Goal: Check status

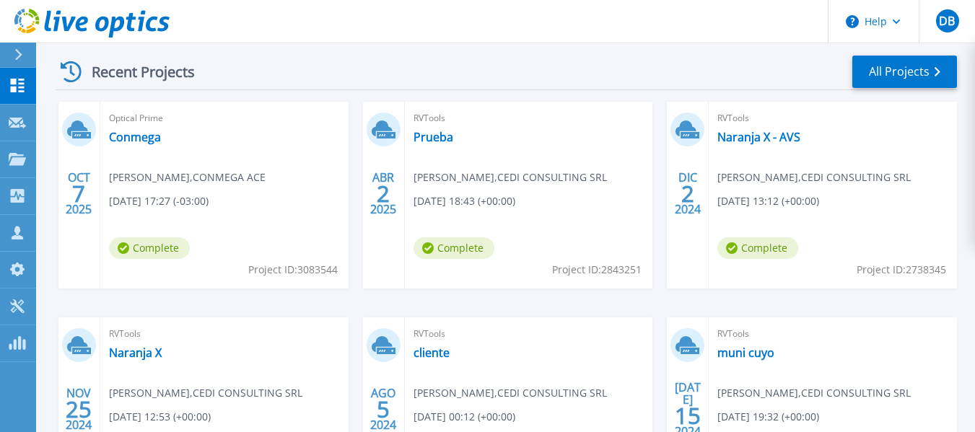
scroll to position [217, 0]
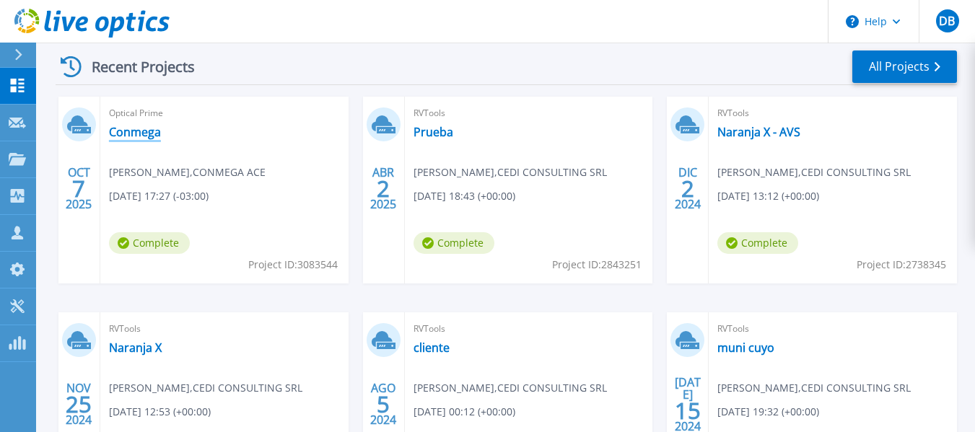
click at [136, 131] on link "Conmega" at bounding box center [135, 132] width 52 height 14
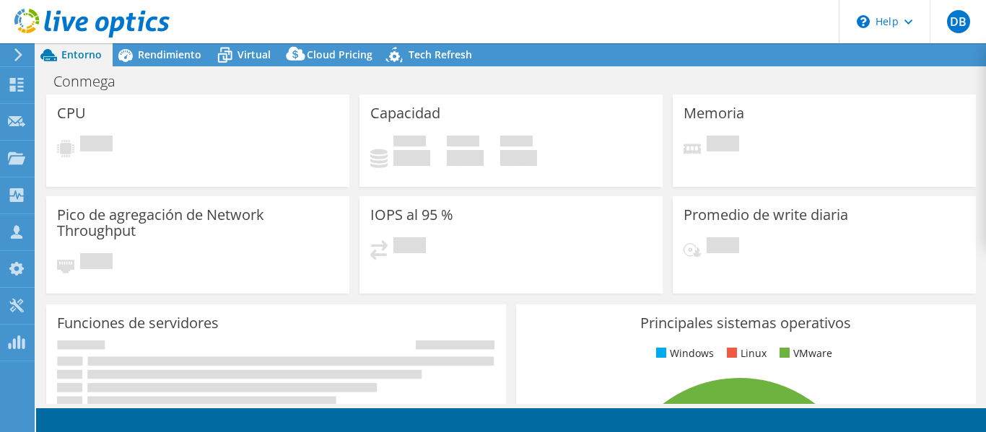
select select "USD"
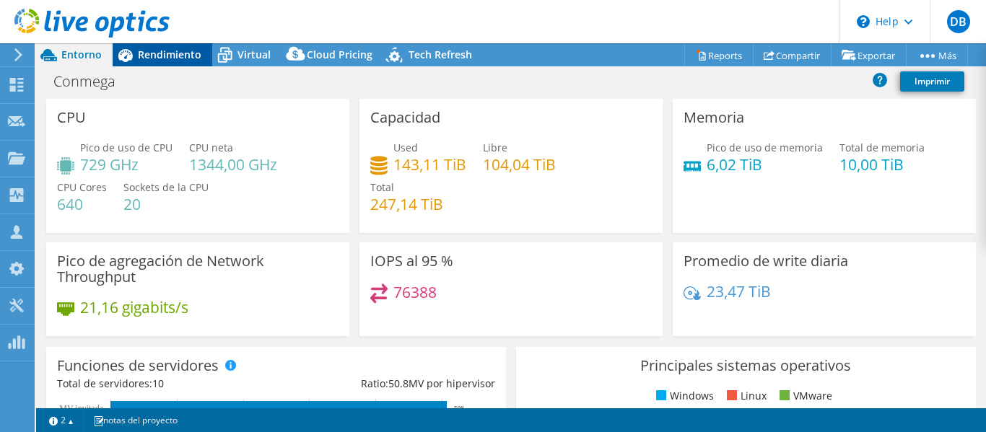
click at [187, 56] on span "Rendimiento" at bounding box center [170, 55] width 64 height 14
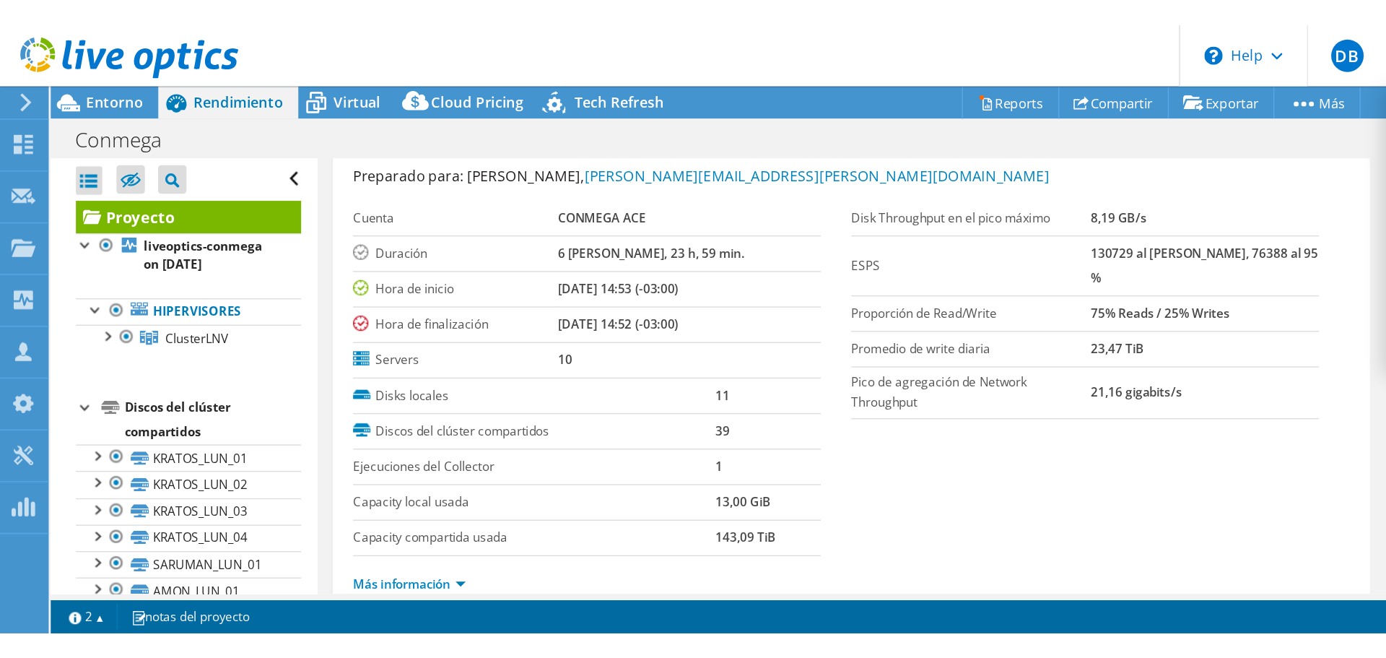
scroll to position [144, 0]
